Goal: Task Accomplishment & Management: Complete application form

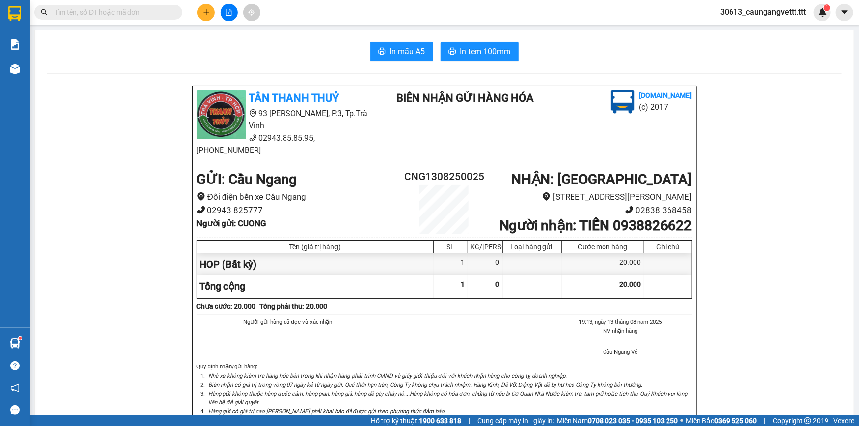
click at [206, 13] on icon "plus" at bounding box center [206, 11] width 0 height 5
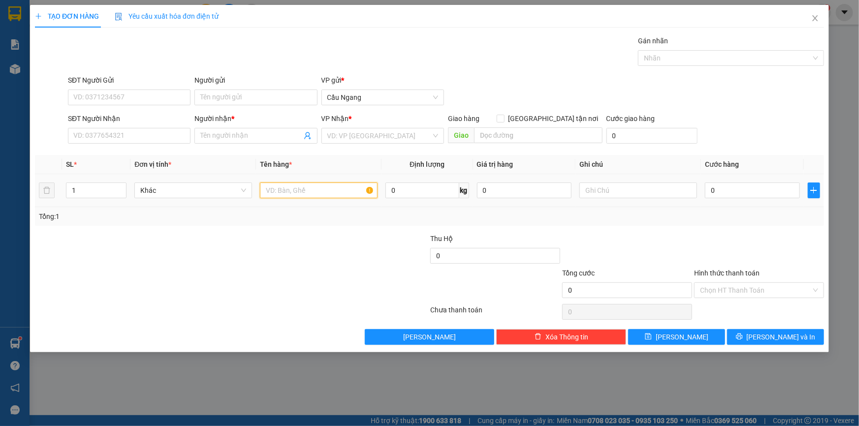
click at [298, 189] on input "text" at bounding box center [319, 191] width 118 height 16
type input "BAO"
click at [741, 189] on input "0" at bounding box center [752, 191] width 95 height 16
type input "4"
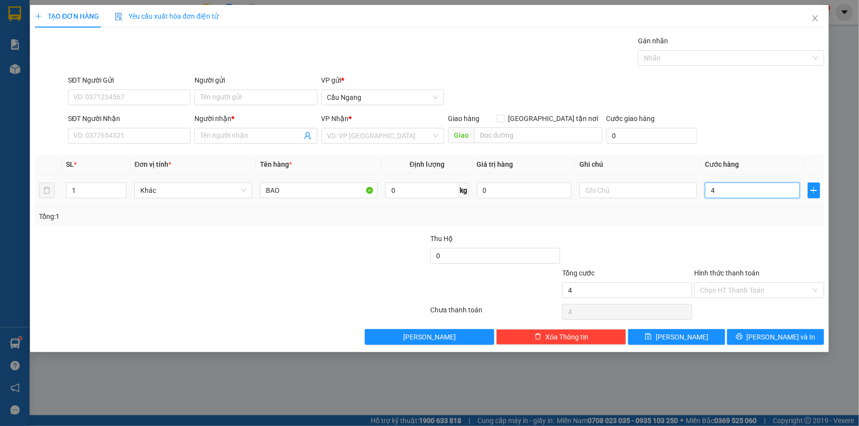
type input "4"
type input "40"
type input "400"
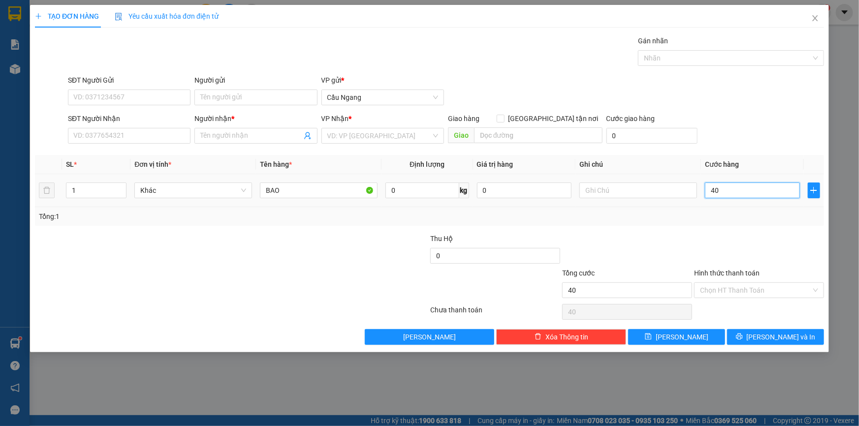
type input "400"
type input "4.000"
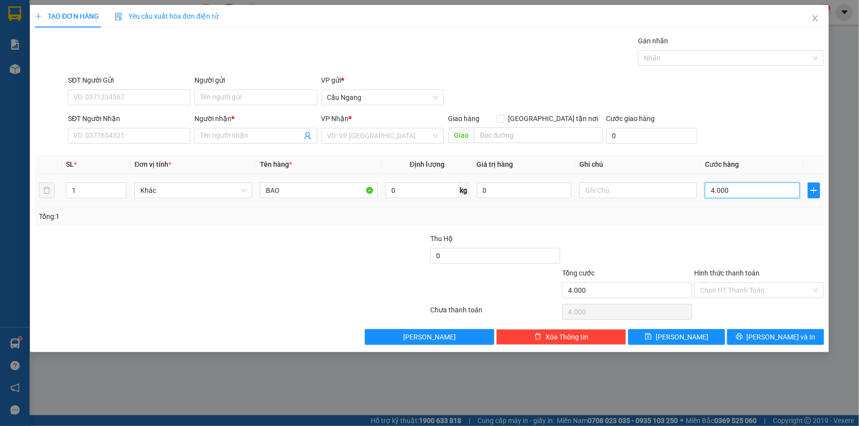
type input "40.000"
click at [121, 136] on input "SĐT Người Nhận" at bounding box center [129, 136] width 123 height 16
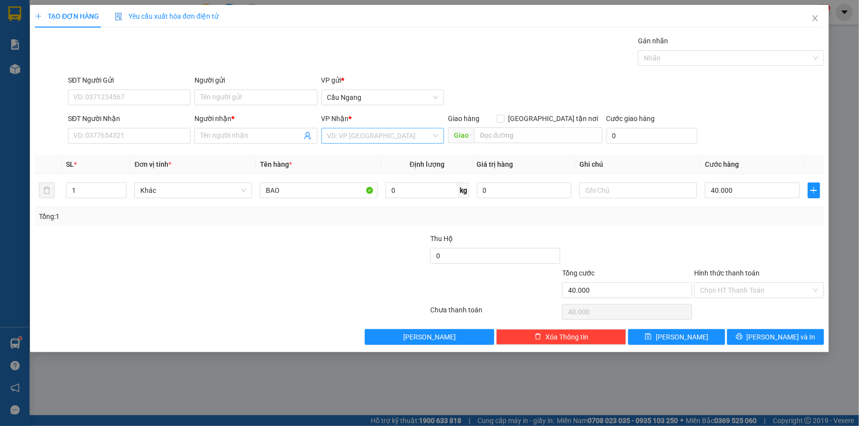
click at [348, 134] on input "search" at bounding box center [379, 136] width 104 height 15
click at [339, 217] on div "[GEOGRAPHIC_DATA]" at bounding box center [382, 218] width 111 height 11
click at [122, 135] on input "SĐT Người Nhận" at bounding box center [129, 136] width 123 height 16
type input "0564908888"
click at [251, 140] on input "Người nhận *" at bounding box center [250, 135] width 101 height 11
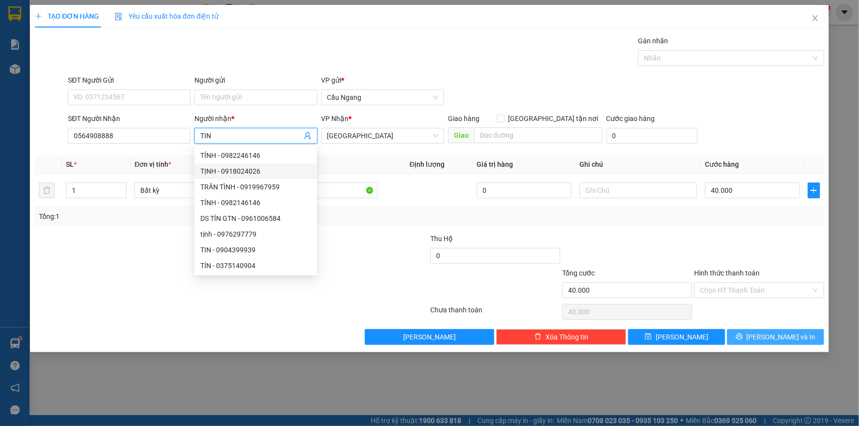
type input "TIN"
click at [743, 334] on icon "printer" at bounding box center [739, 336] width 7 height 7
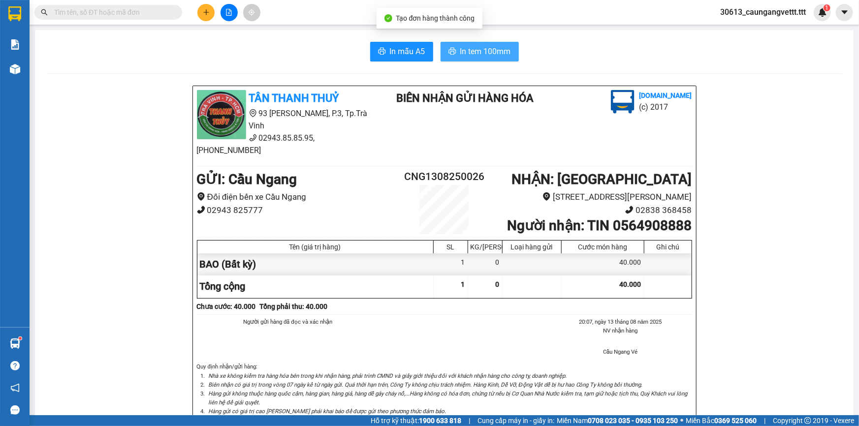
click at [461, 42] on button "In tem 100mm" at bounding box center [480, 52] width 78 height 20
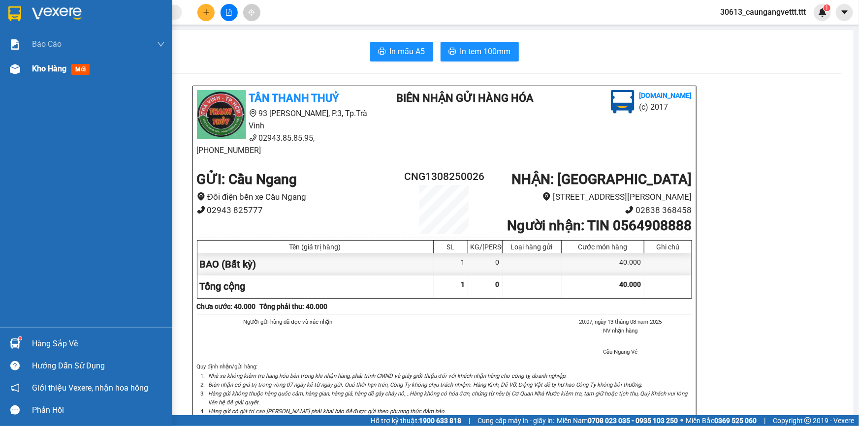
click at [43, 76] on div "Kho hàng mới" at bounding box center [98, 69] width 133 height 25
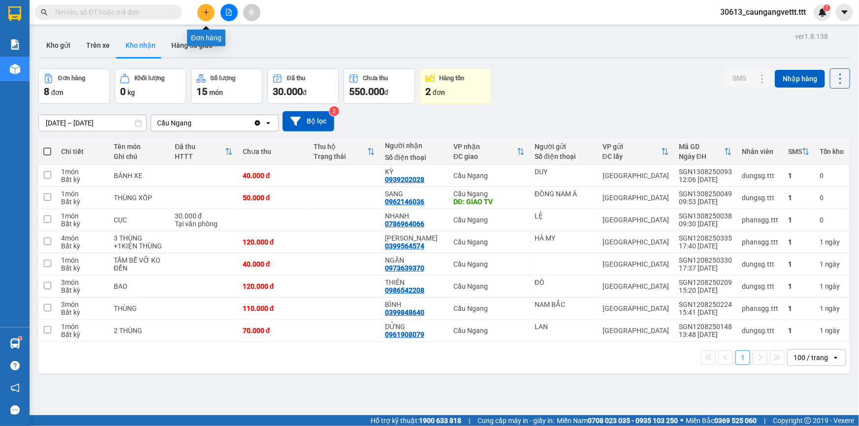
click at [209, 16] on button at bounding box center [205, 12] width 17 height 17
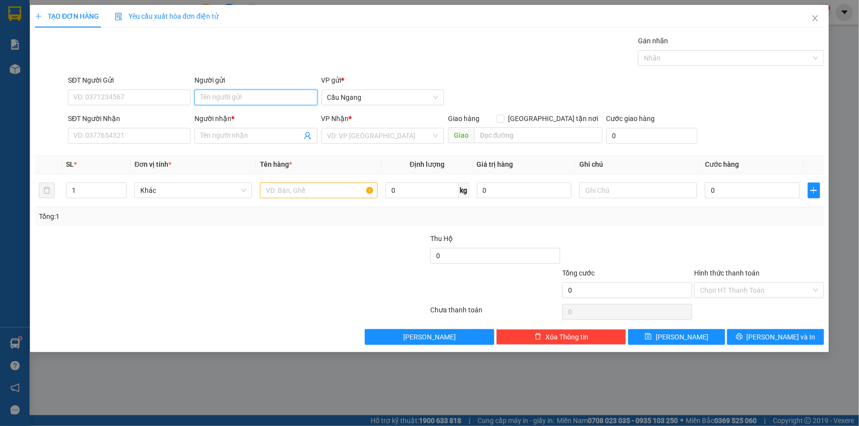
click at [259, 98] on input "Người gửi" at bounding box center [255, 98] width 123 height 16
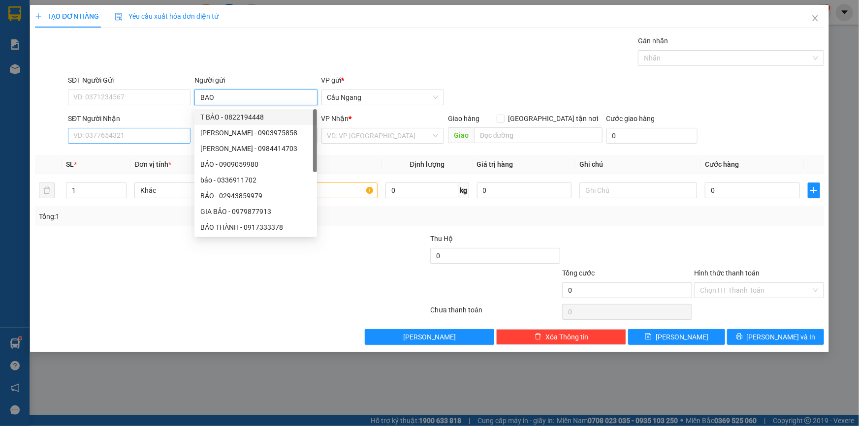
type input "BAO"
click at [119, 129] on input "SĐT Người Nhận" at bounding box center [129, 136] width 123 height 16
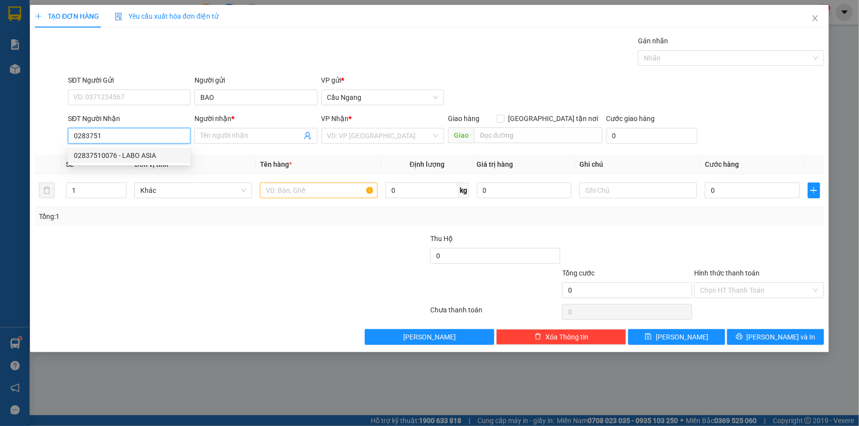
drag, startPoint x: 136, startPoint y: 155, endPoint x: 161, endPoint y: 155, distance: 25.6
click at [142, 157] on div "02837510076 - LABO ASIA" at bounding box center [129, 155] width 111 height 11
type input "02837510076"
type input "LABO ASIA"
type input "02837510076"
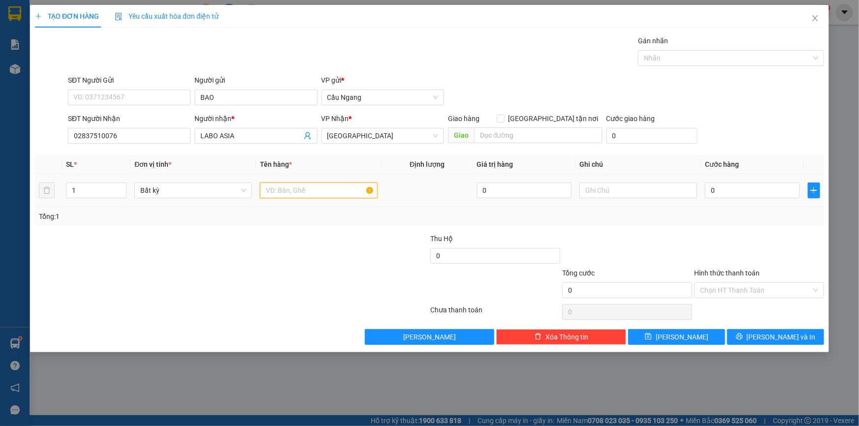
click at [294, 188] on input "text" at bounding box center [319, 191] width 118 height 16
type input "HOP"
click at [748, 186] on input "0" at bounding box center [752, 191] width 95 height 16
type input "2"
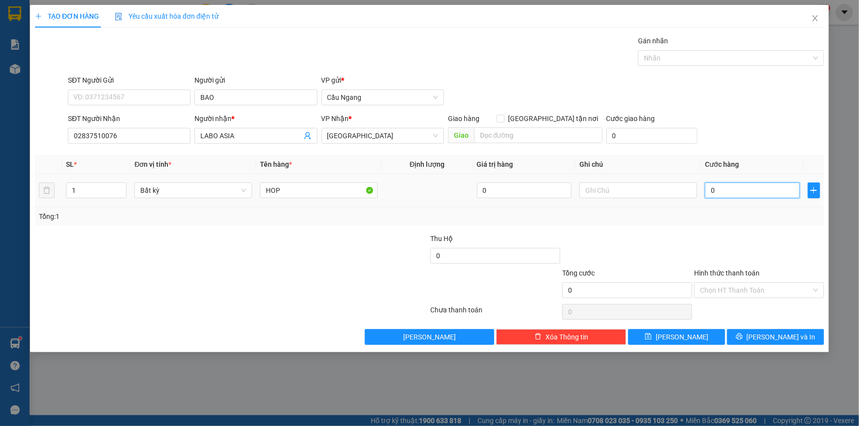
type input "2"
type input "20"
type input "200"
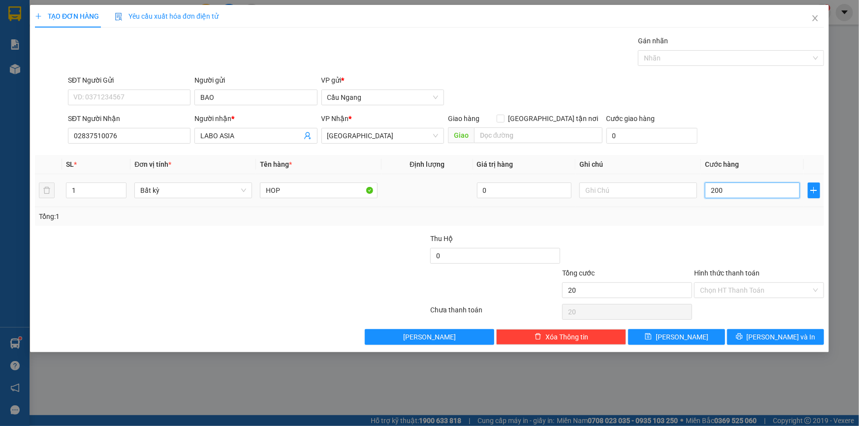
type input "200"
type input "2.000"
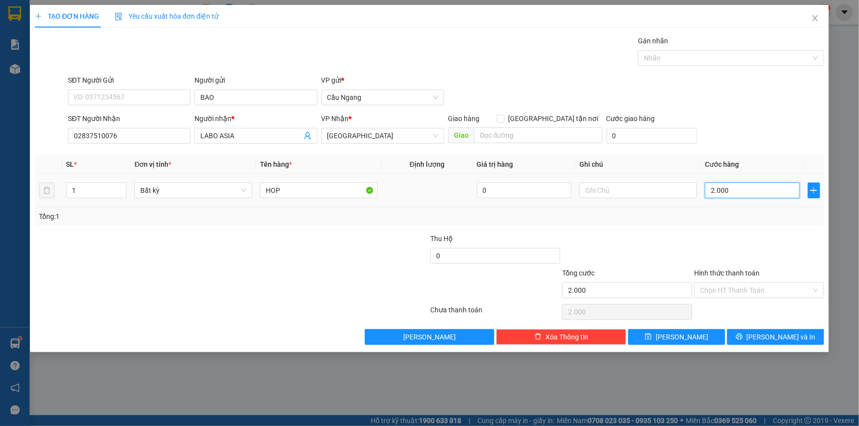
type input "20.000"
click at [747, 290] on input "Hình thức thanh toán" at bounding box center [755, 290] width 111 height 15
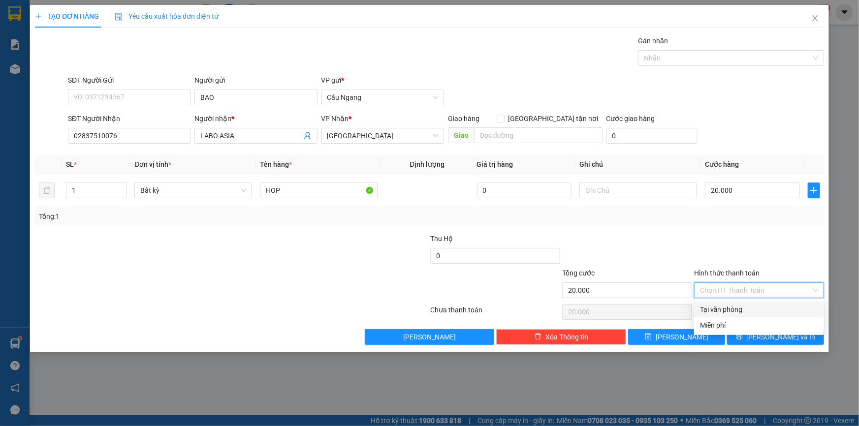
click at [725, 307] on div "Tại văn phòng" at bounding box center [759, 309] width 118 height 11
type input "0"
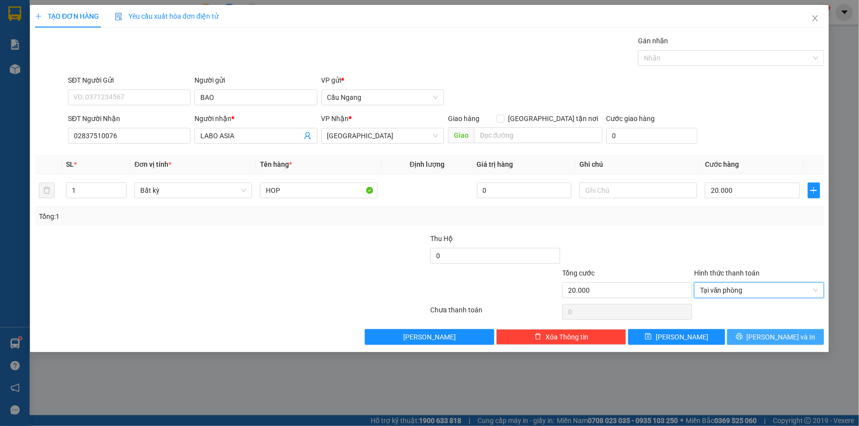
click at [743, 334] on icon "printer" at bounding box center [739, 336] width 7 height 7
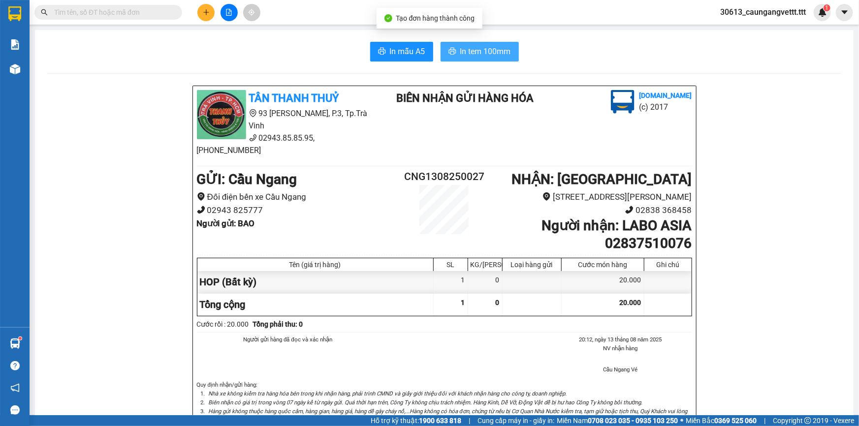
click at [474, 48] on span "In tem 100mm" at bounding box center [485, 51] width 51 height 12
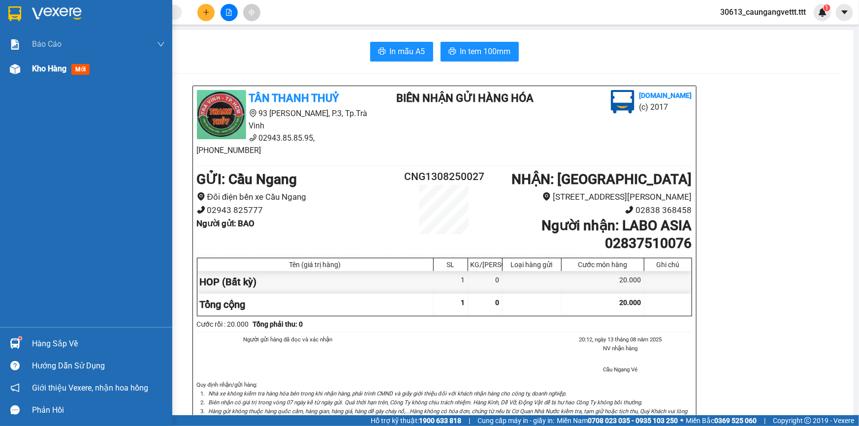
click at [48, 69] on span "Kho hàng" at bounding box center [49, 68] width 34 height 9
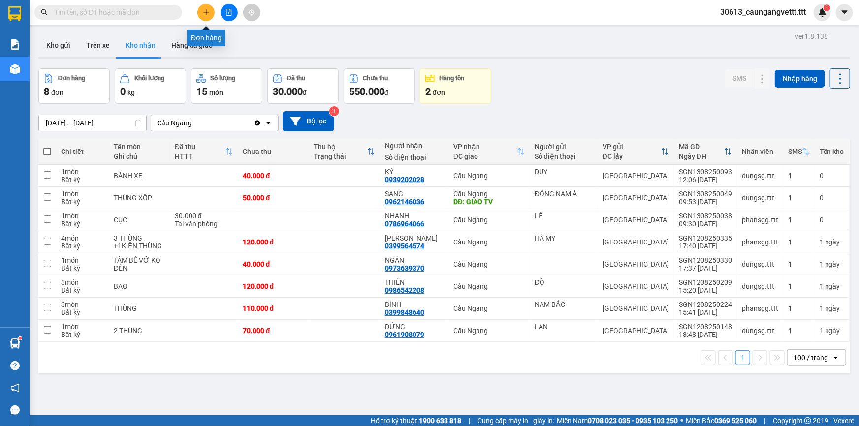
click at [207, 17] on button at bounding box center [205, 12] width 17 height 17
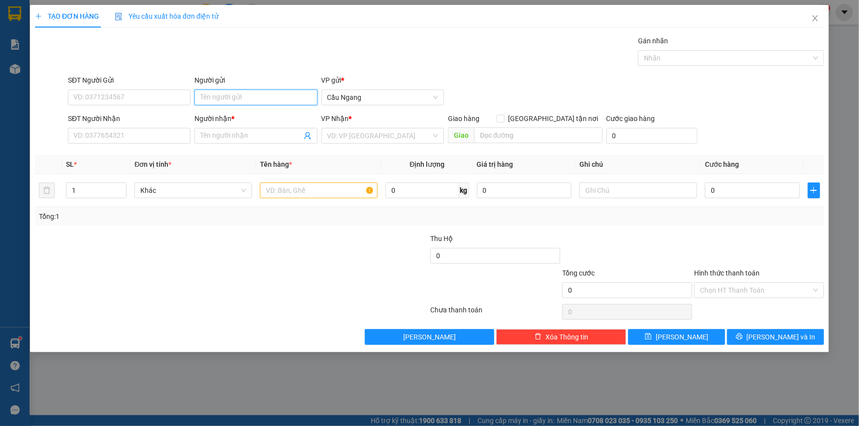
click at [246, 93] on input "Người gửi" at bounding box center [255, 98] width 123 height 16
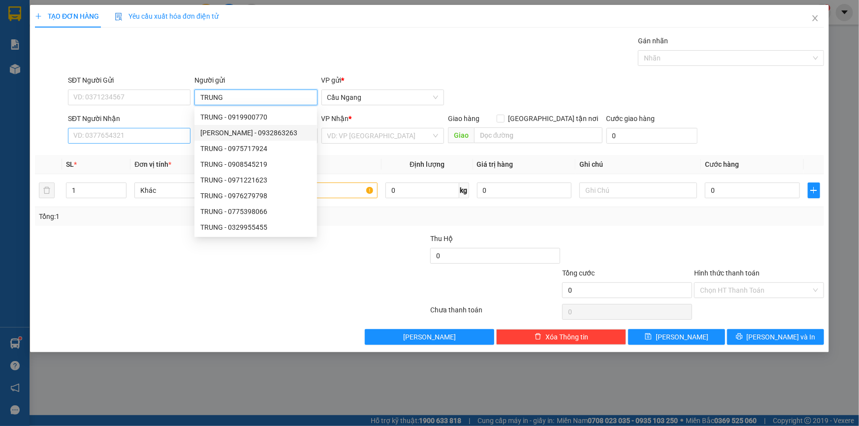
type input "TRUNG"
drag, startPoint x: 114, startPoint y: 139, endPoint x: 129, endPoint y: 155, distance: 21.9
click at [118, 138] on input "SĐT Người Nhận" at bounding box center [129, 136] width 123 height 16
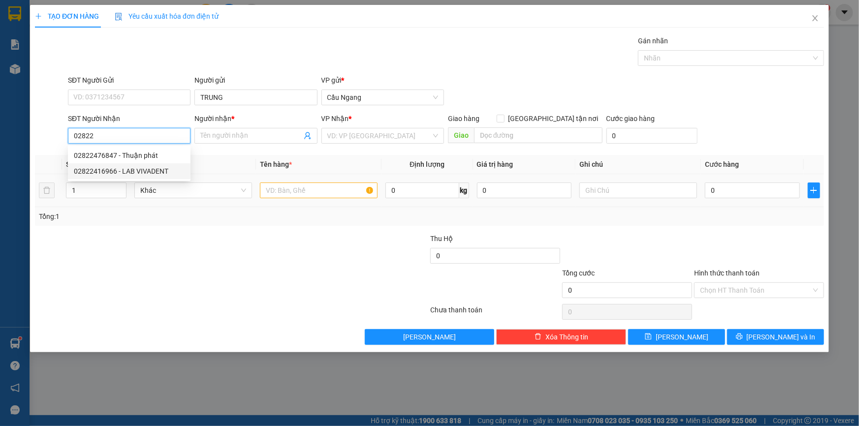
drag, startPoint x: 138, startPoint y: 172, endPoint x: 240, endPoint y: 180, distance: 101.7
click at [139, 172] on div "02822416966 - LAB VIVADENT" at bounding box center [129, 171] width 111 height 11
type input "02822416966"
type input "LAB VIVADENT"
type input "02822416966"
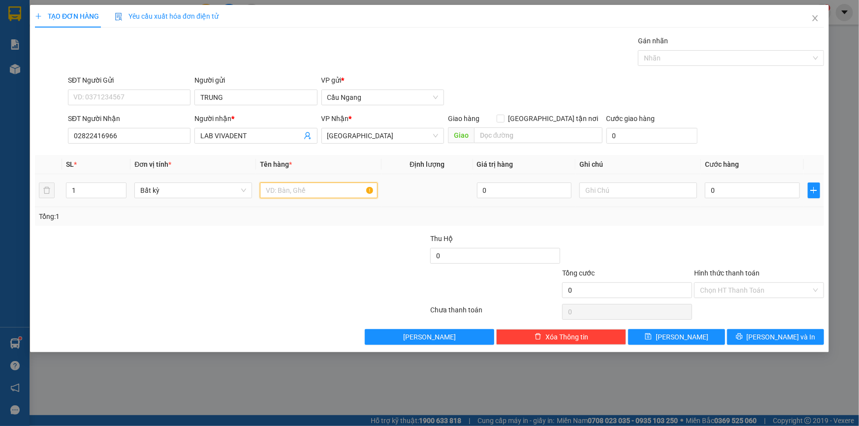
click at [276, 190] on input "text" at bounding box center [319, 191] width 118 height 16
type input "HOP"
click at [763, 192] on input "0" at bounding box center [752, 191] width 95 height 16
type input "2"
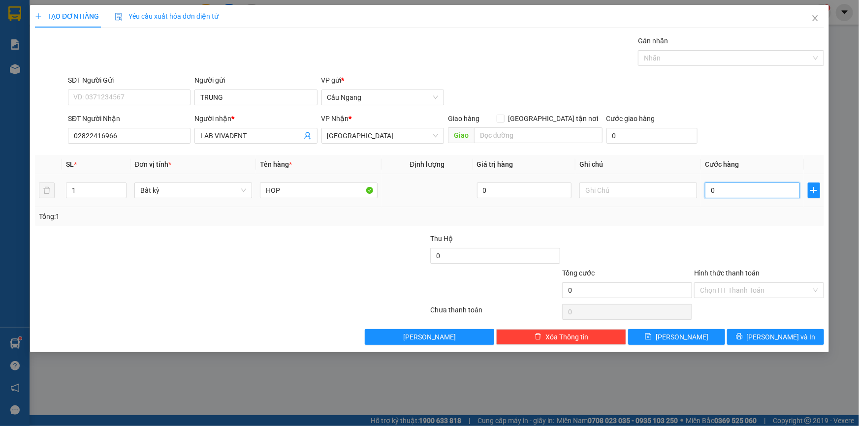
type input "2"
type input "20"
type input "200"
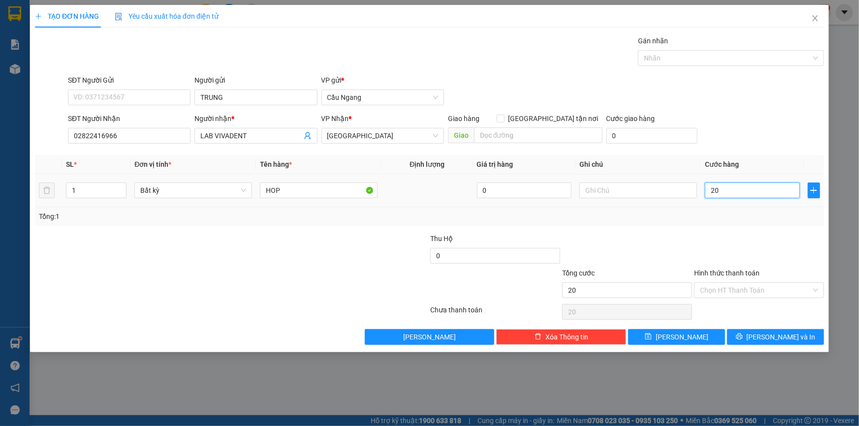
type input "200"
type input "2.000"
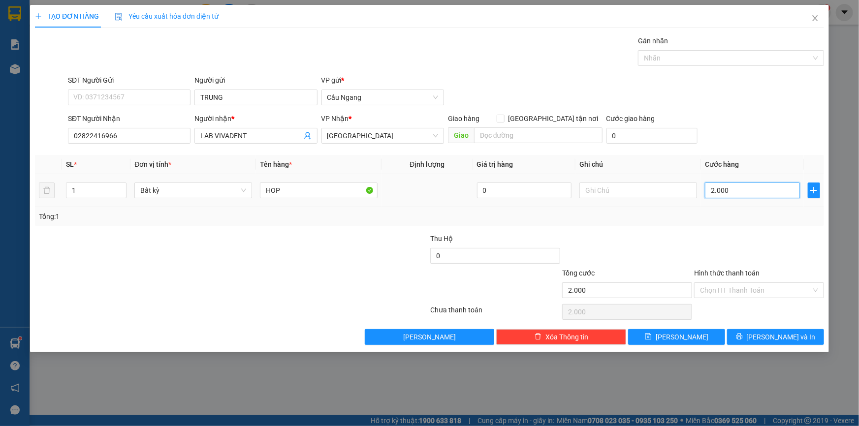
type input "20.000"
click at [778, 339] on span "[PERSON_NAME] và In" at bounding box center [781, 337] width 69 height 11
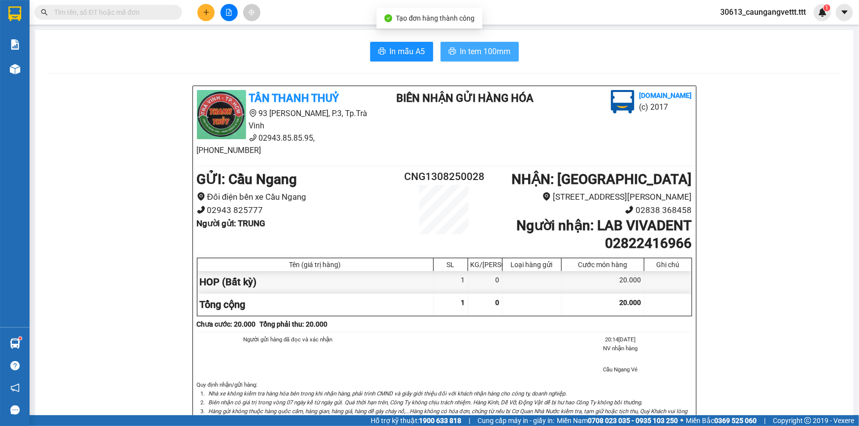
click at [462, 50] on span "In tem 100mm" at bounding box center [485, 51] width 51 height 12
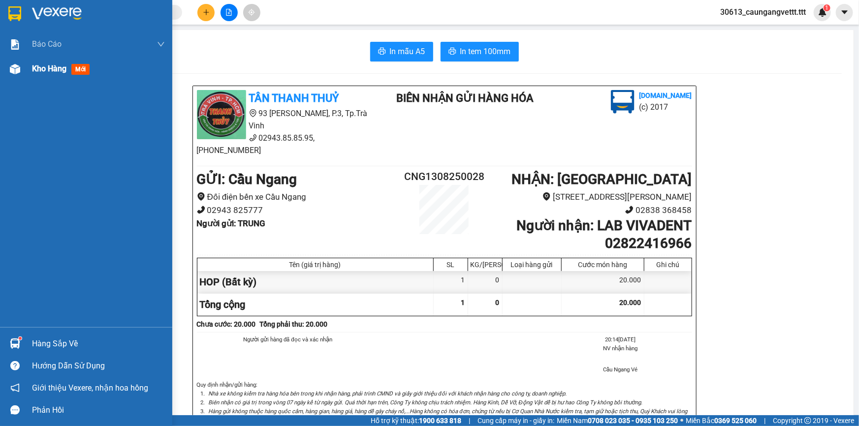
click at [37, 69] on span "Kho hàng" at bounding box center [49, 68] width 34 height 9
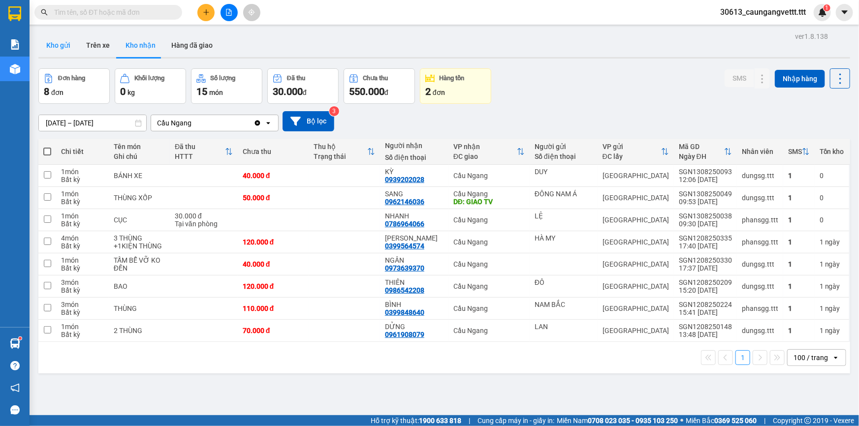
click at [59, 41] on button "Kho gửi" at bounding box center [58, 45] width 40 height 24
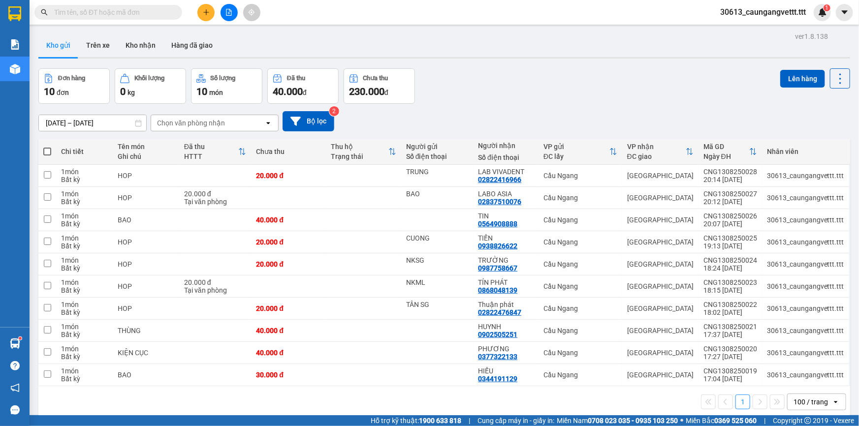
click at [48, 152] on span at bounding box center [47, 152] width 8 height 8
click at [47, 147] on input "checkbox" at bounding box center [47, 147] width 0 height 0
checkbox input "true"
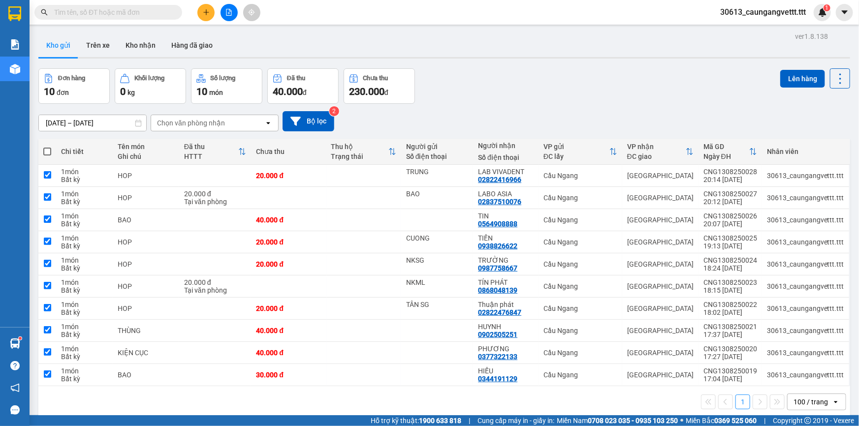
checkbox input "true"
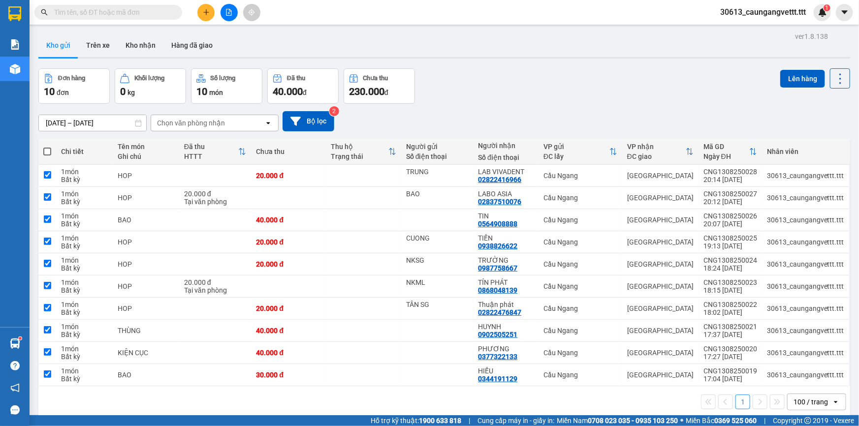
checkbox input "true"
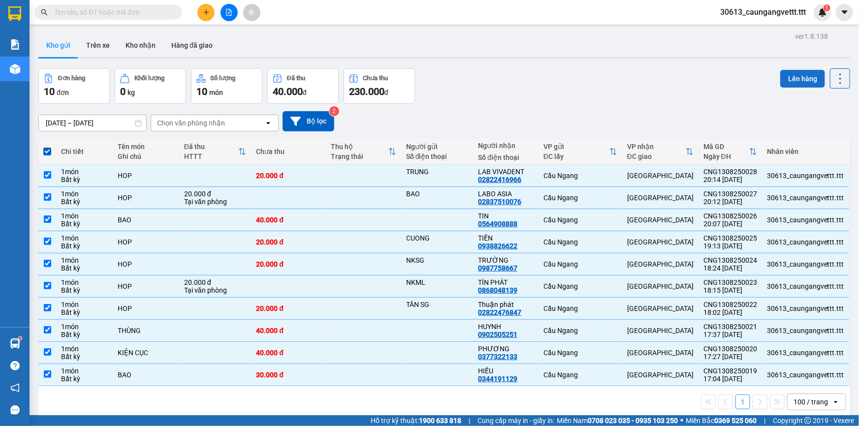
click at [796, 78] on button "Lên hàng" at bounding box center [802, 79] width 45 height 18
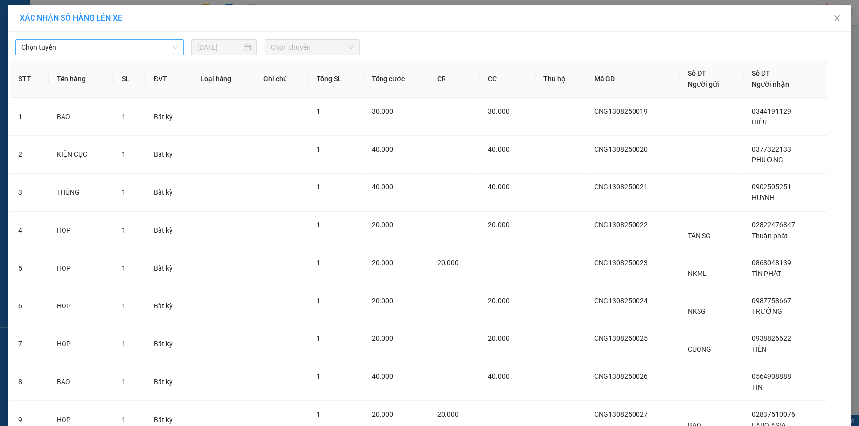
click at [95, 49] on span "Chọn tuyến" at bounding box center [99, 47] width 157 height 15
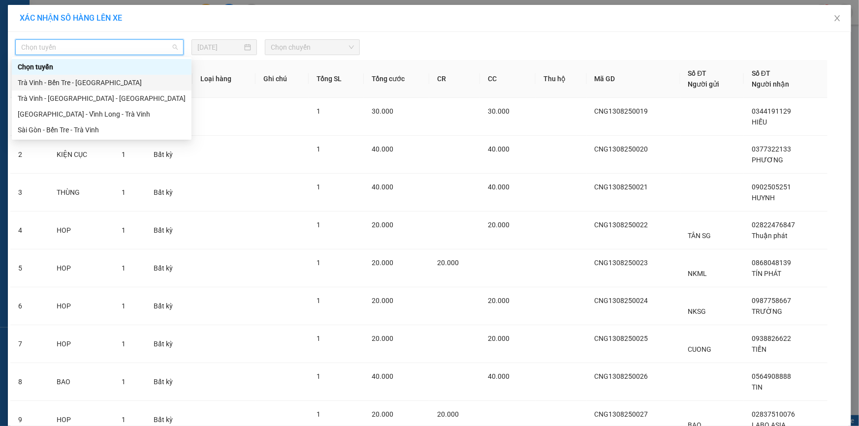
drag, startPoint x: 82, startPoint y: 78, endPoint x: 176, endPoint y: 56, distance: 96.7
click at [83, 79] on div "Trà Vinh - Bến Tre - [GEOGRAPHIC_DATA]" at bounding box center [102, 82] width 168 height 11
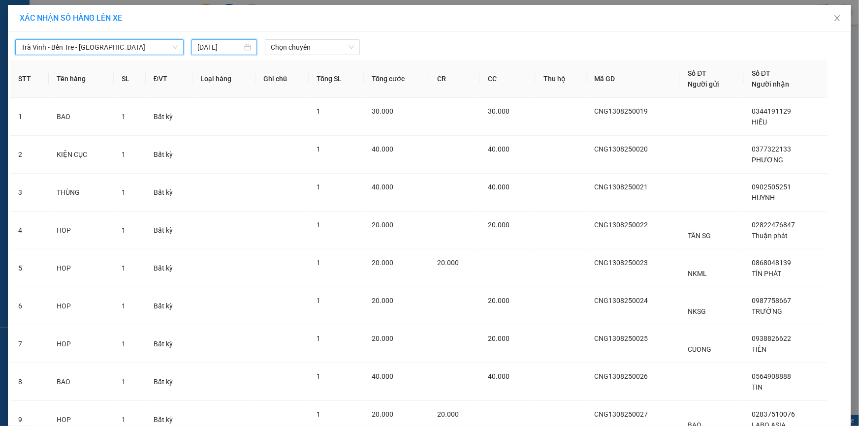
click at [199, 44] on input "[DATE]" at bounding box center [219, 47] width 45 height 11
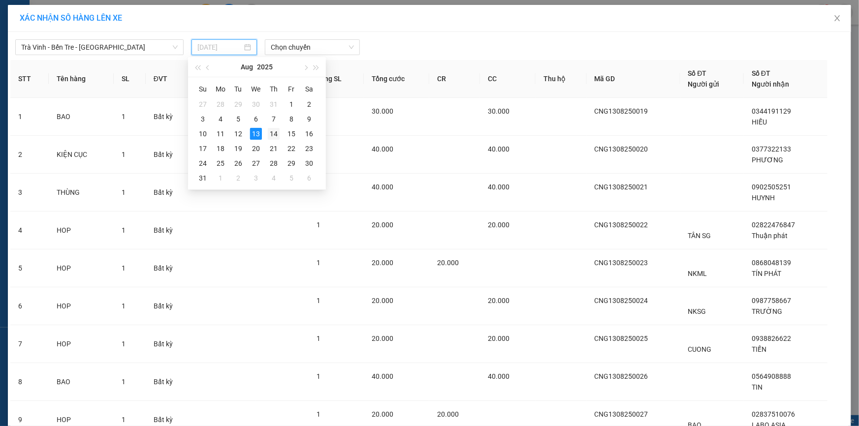
click at [271, 134] on div "14" at bounding box center [274, 134] width 12 height 12
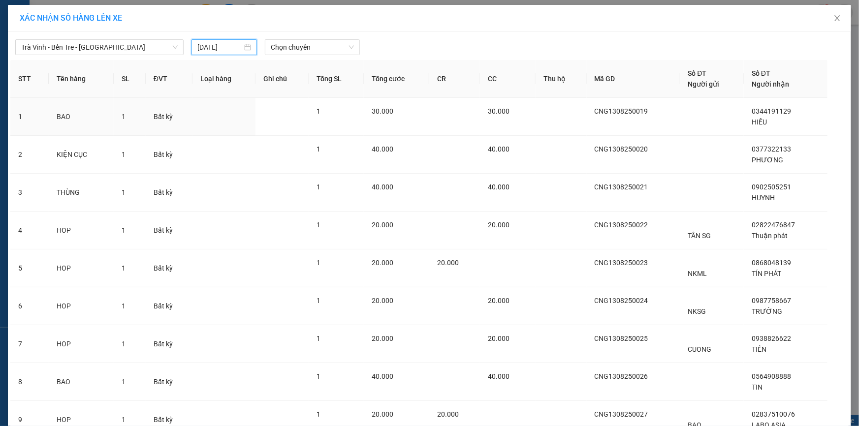
type input "[DATE]"
click at [290, 51] on span "Chọn chuyến" at bounding box center [312, 47] width 83 height 15
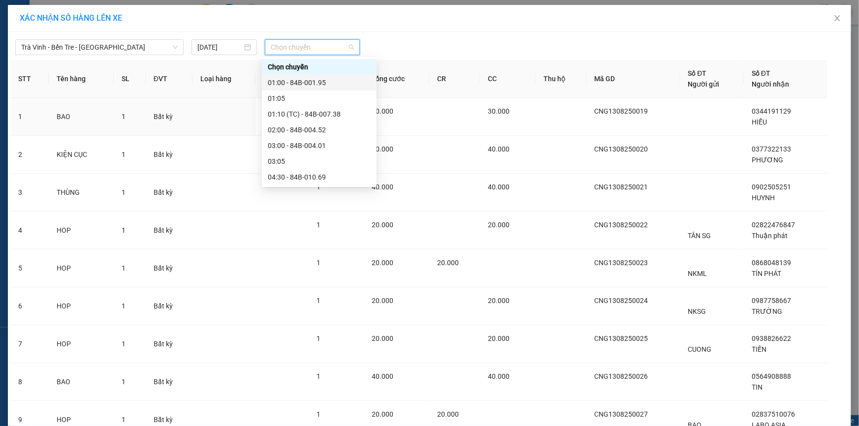
click at [295, 80] on div "01:00 - 84B-001.95" at bounding box center [319, 82] width 103 height 11
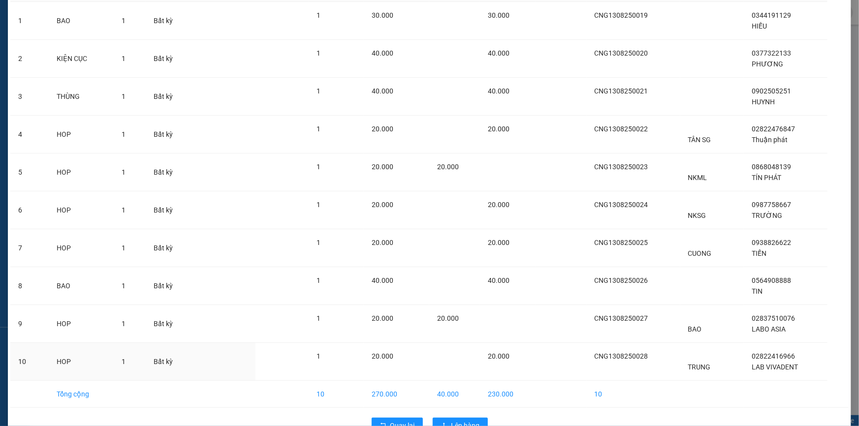
scroll to position [128, 0]
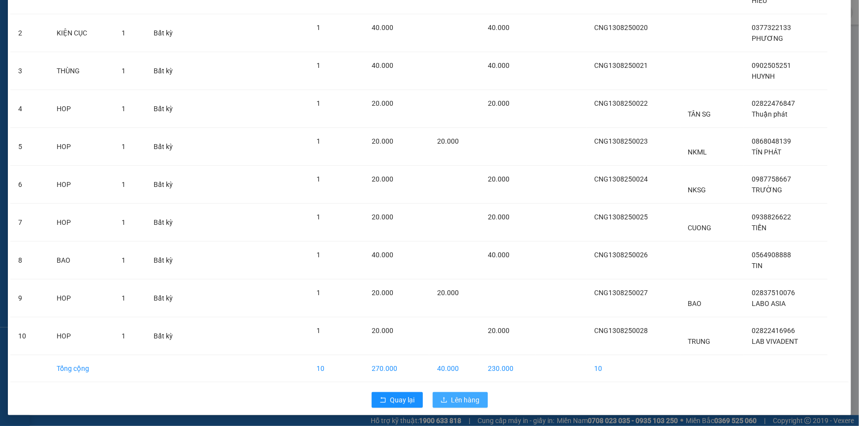
click at [460, 398] on span "Lên hàng" at bounding box center [465, 400] width 29 height 11
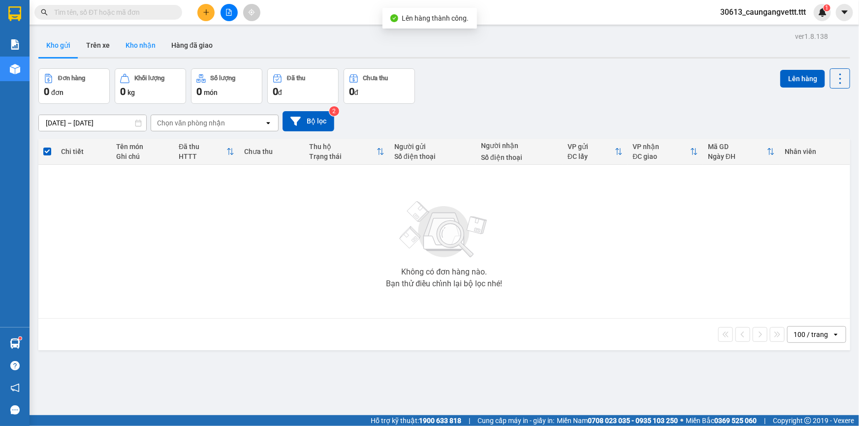
click at [133, 44] on button "Kho nhận" at bounding box center [141, 45] width 46 height 24
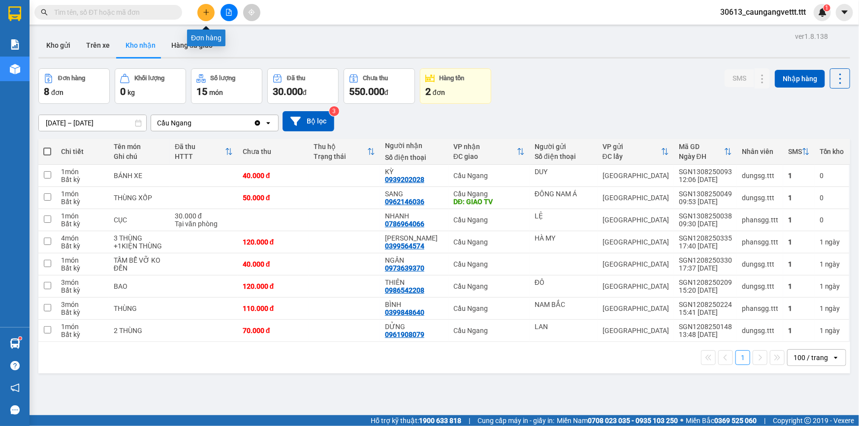
click at [204, 6] on button at bounding box center [205, 12] width 17 height 17
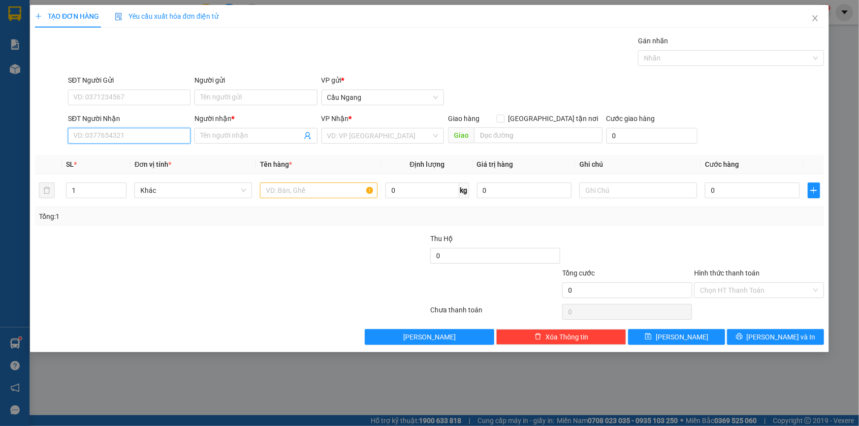
click at [151, 134] on input "SĐT Người Nhận" at bounding box center [129, 136] width 123 height 16
click at [116, 154] on div "0368592727 - HẬN" at bounding box center [129, 155] width 111 height 11
type input "0368592727"
type input "HẬN"
type input "0368592727"
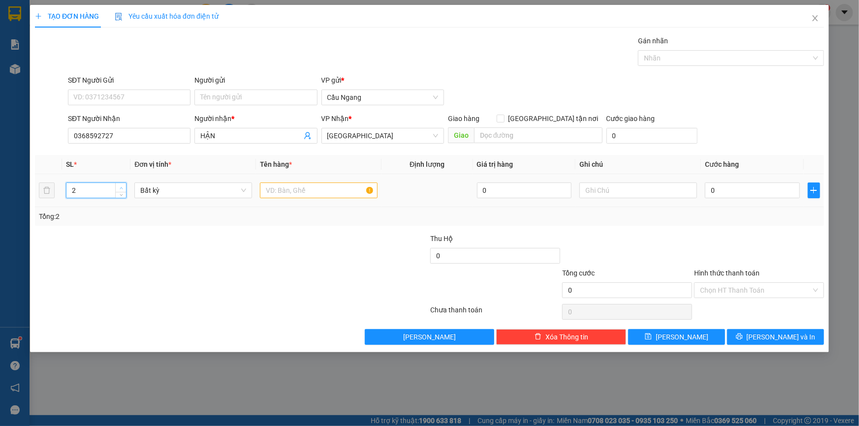
click at [124, 187] on span "up" at bounding box center [121, 188] width 6 height 6
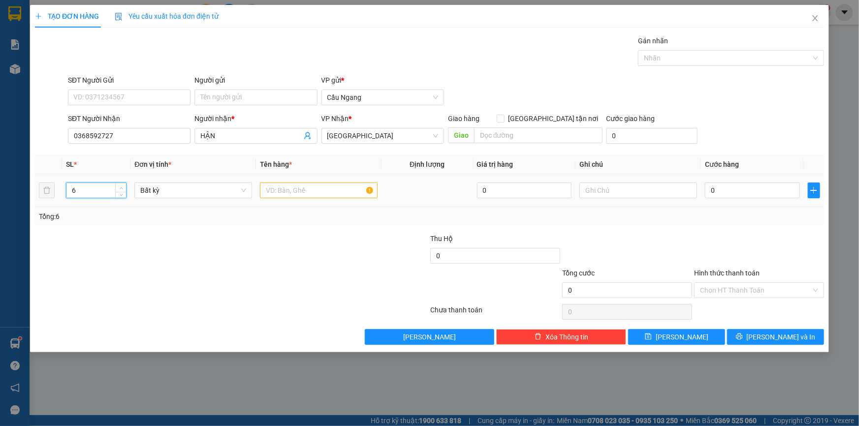
click at [124, 187] on span "up" at bounding box center [121, 188] width 6 height 6
type input "9"
click at [124, 187] on span "up" at bounding box center [121, 188] width 6 height 6
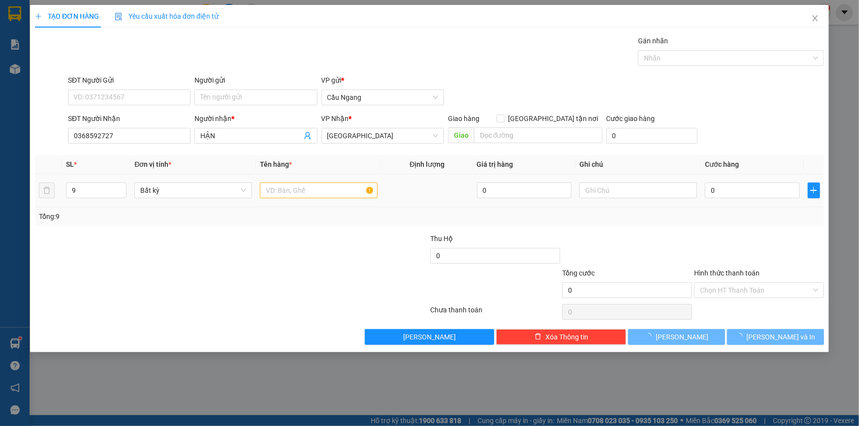
drag, startPoint x: 303, startPoint y: 198, endPoint x: 304, endPoint y: 192, distance: 5.9
click at [303, 195] on div at bounding box center [319, 191] width 118 height 20
click at [304, 192] on input "text" at bounding box center [319, 191] width 118 height 16
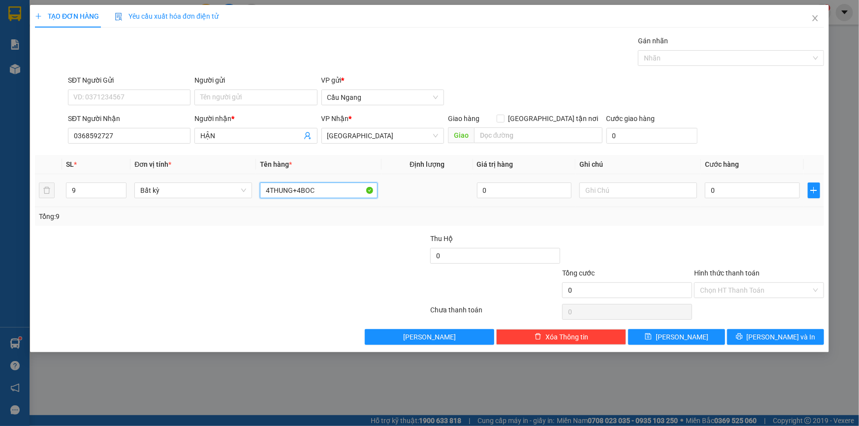
click at [269, 191] on input "4THUNG+4BOC" at bounding box center [319, 191] width 118 height 16
click at [742, 188] on input "0" at bounding box center [752, 191] width 95 height 16
click at [268, 190] on input "5THUNG+4BOC" at bounding box center [319, 191] width 118 height 16
click at [296, 191] on input "4THUNG+4BOC" at bounding box center [319, 191] width 118 height 16
click at [299, 190] on input "4THUNG+4BOC" at bounding box center [319, 191] width 118 height 16
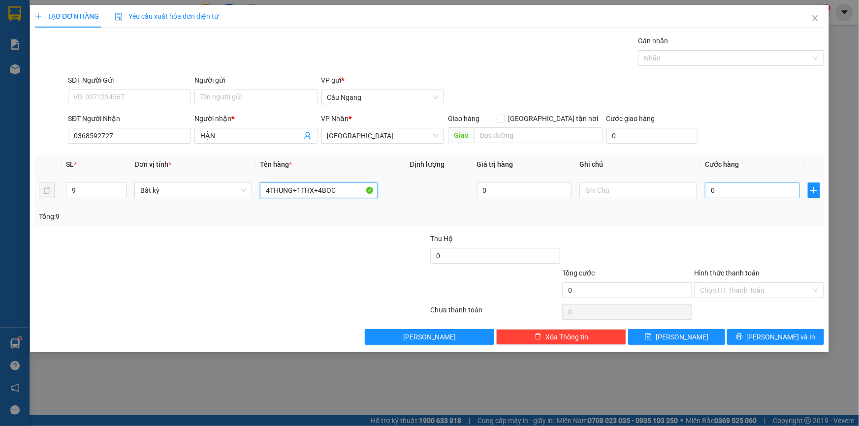
type input "4THUNG+1THX+4BOC"
click at [741, 190] on input "0" at bounding box center [752, 191] width 95 height 16
type input "4"
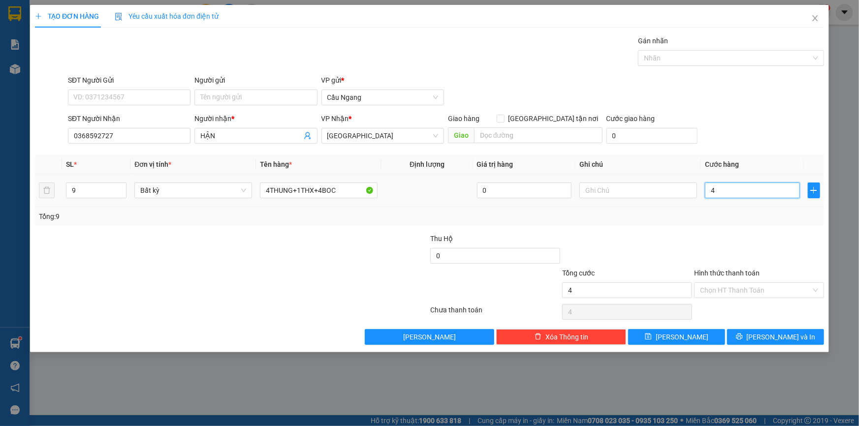
type input "40"
type input "400"
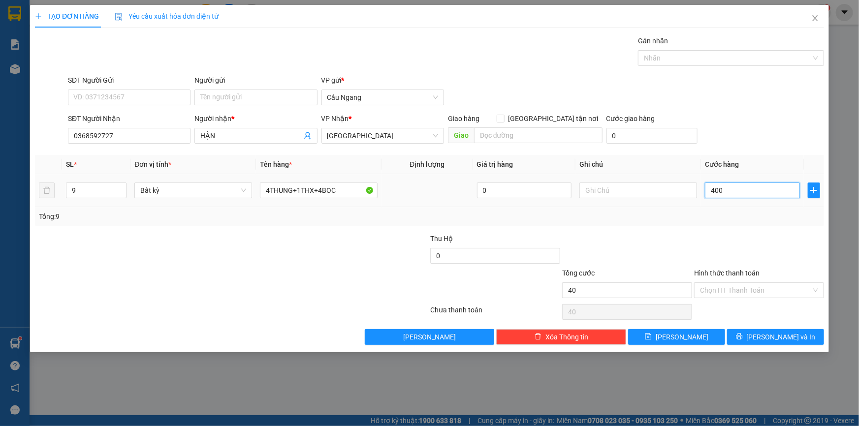
type input "400"
type input "4.000"
type input "40.000"
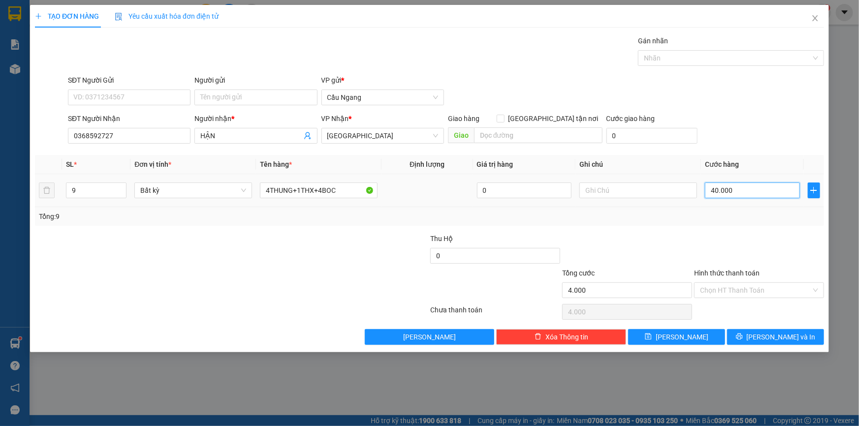
type input "40.000"
type input "400.000"
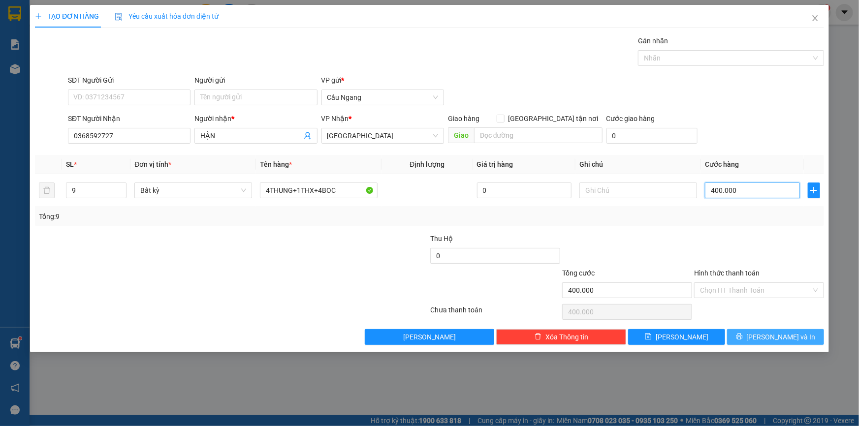
type input "400.000"
click at [781, 340] on span "[PERSON_NAME] và In" at bounding box center [781, 337] width 69 height 11
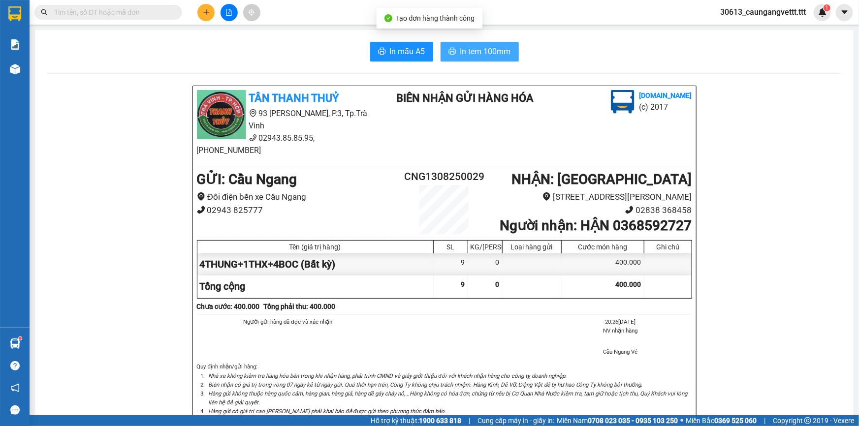
click at [465, 54] on span "In tem 100mm" at bounding box center [485, 51] width 51 height 12
click at [203, 11] on icon "plus" at bounding box center [206, 12] width 7 height 7
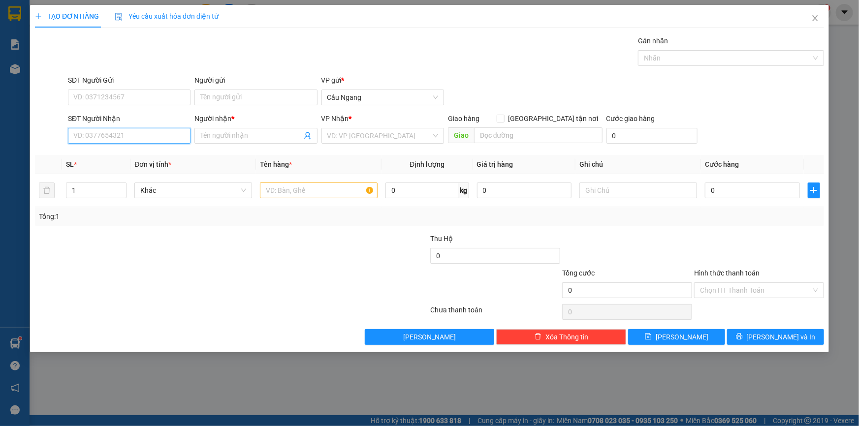
click at [131, 138] on input "SĐT Người Nhận" at bounding box center [129, 136] width 123 height 16
click at [128, 155] on div "0362266602 - TOAN" at bounding box center [129, 155] width 111 height 11
type input "0362266602"
type input "TOAN"
type input "0362266602"
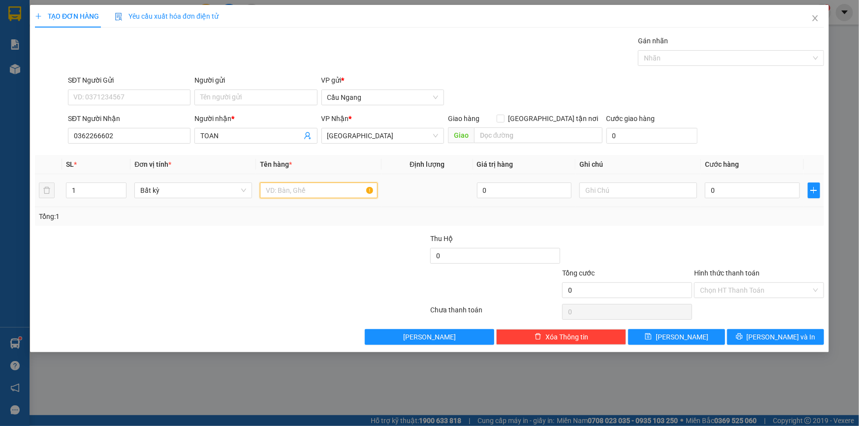
click at [290, 188] on input "text" at bounding box center [319, 191] width 118 height 16
type input "THUNG"
click at [759, 188] on input "0" at bounding box center [752, 191] width 95 height 16
type input "5"
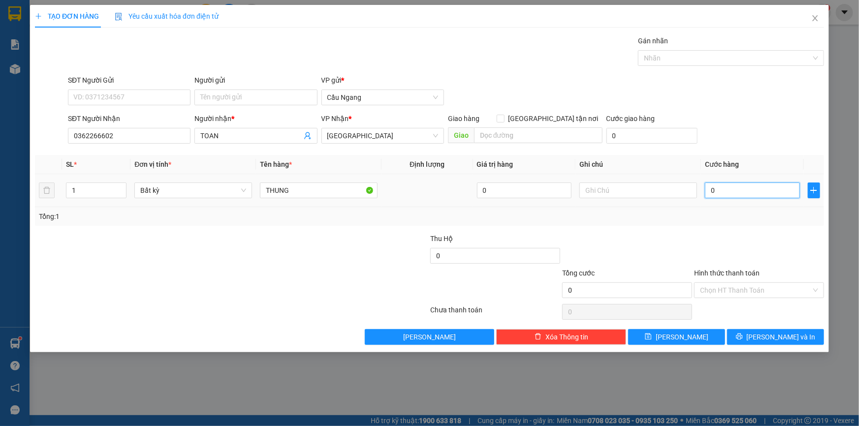
type input "5"
type input "50"
type input "500"
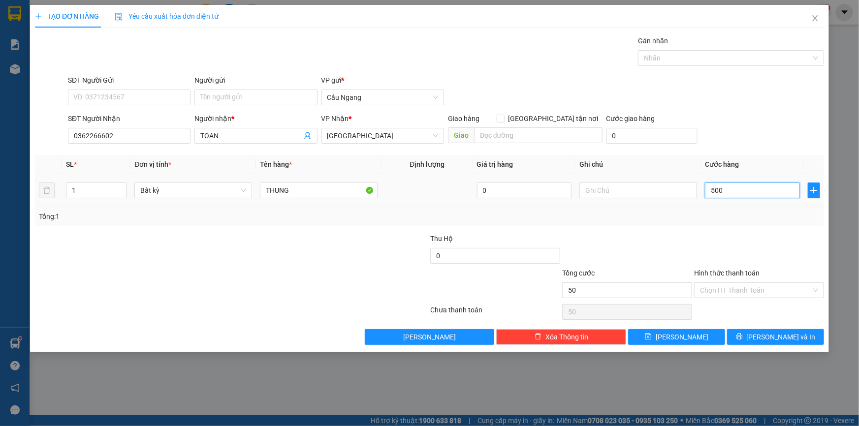
type input "500"
type input "5.000"
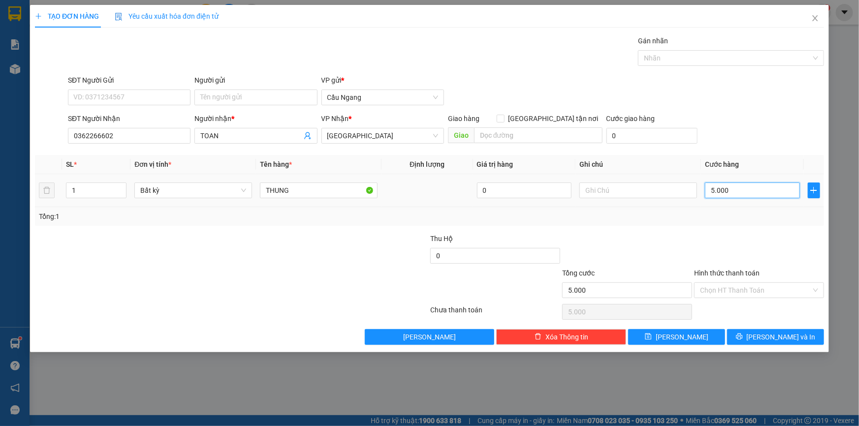
type input "50.000"
click at [766, 336] on button "[PERSON_NAME] và In" at bounding box center [775, 337] width 97 height 16
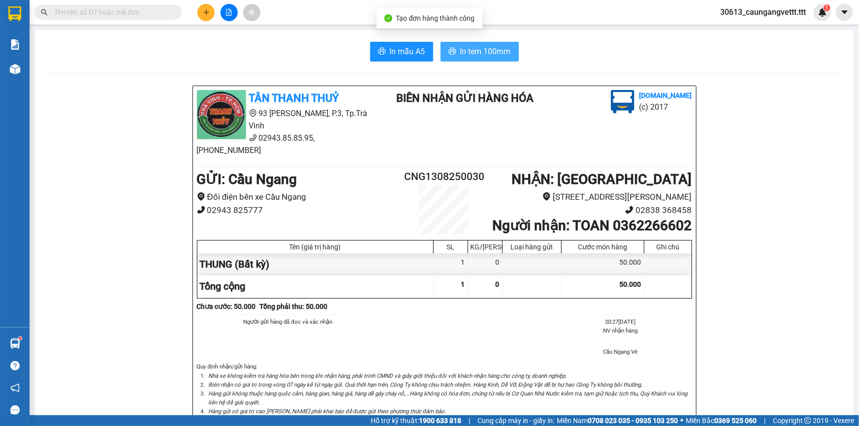
click at [469, 49] on span "In tem 100mm" at bounding box center [485, 51] width 51 height 12
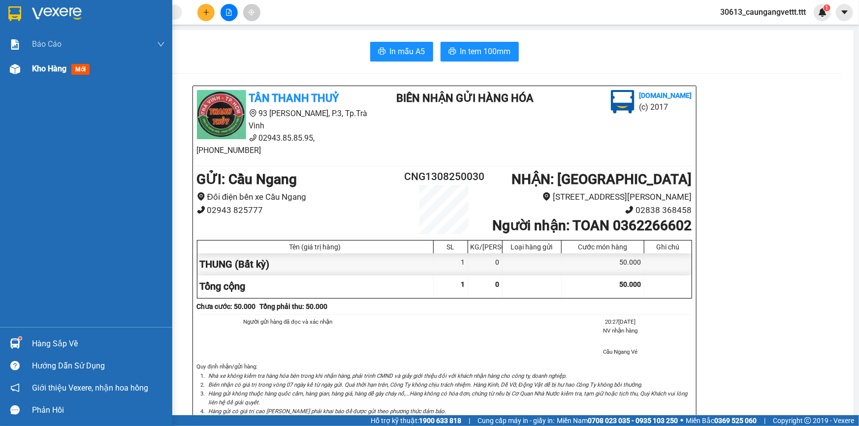
click at [51, 70] on span "Kho hàng" at bounding box center [49, 68] width 34 height 9
